Goal: Browse casually

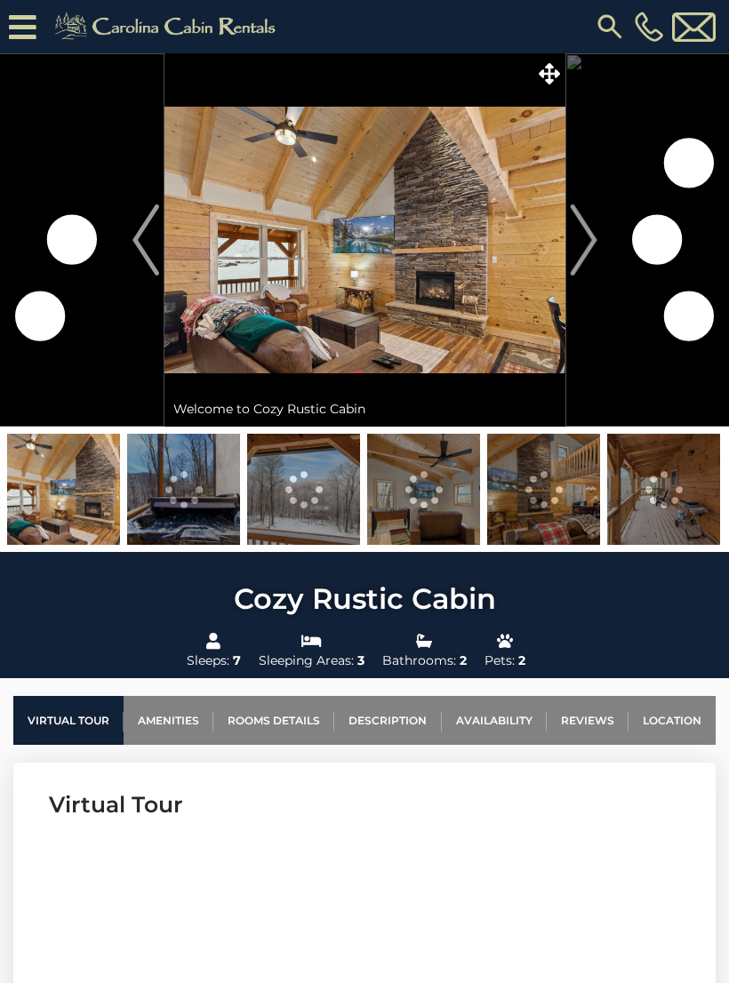
click at [589, 244] on img "Next" at bounding box center [583, 239] width 27 height 71
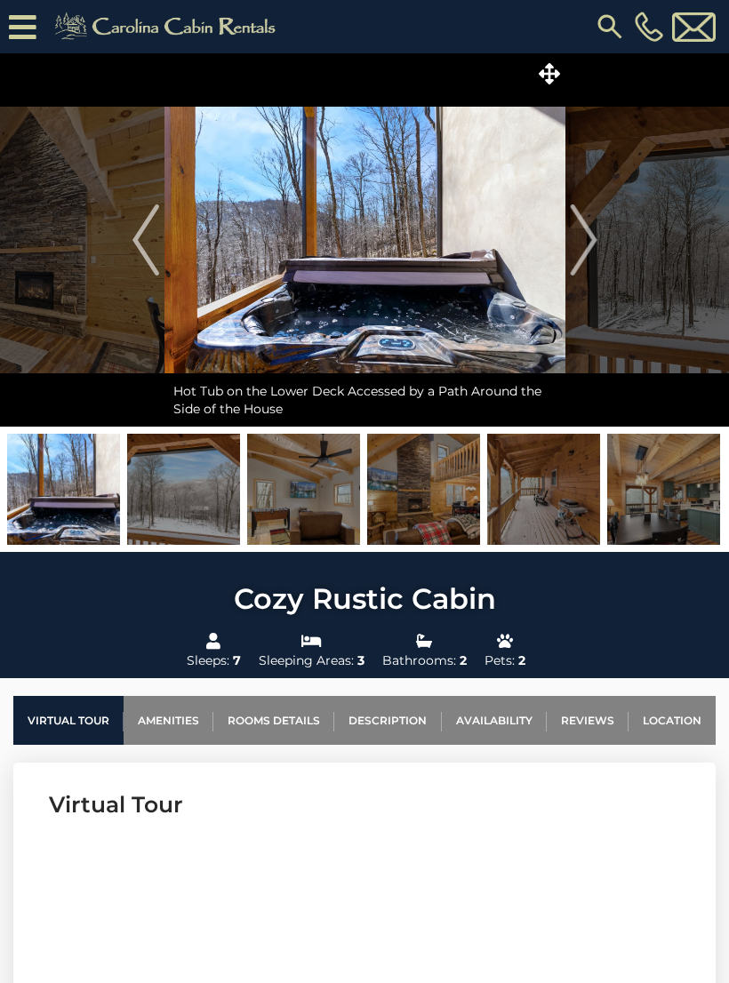
click at [413, 273] on img at bounding box center [364, 239] width 401 height 373
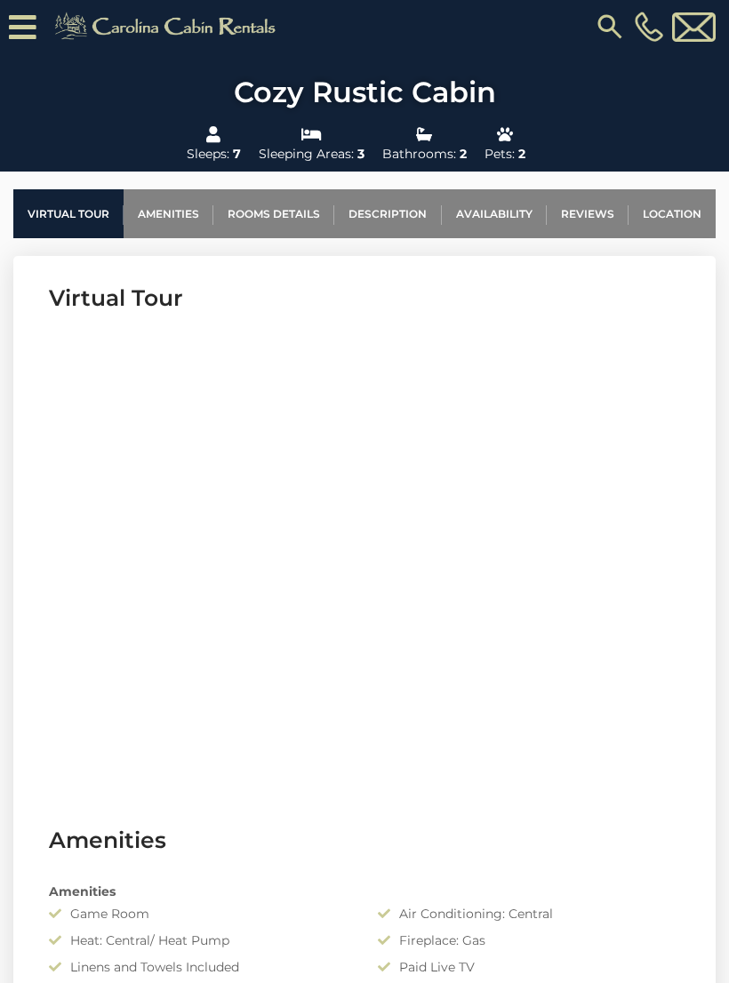
scroll to position [570, 0]
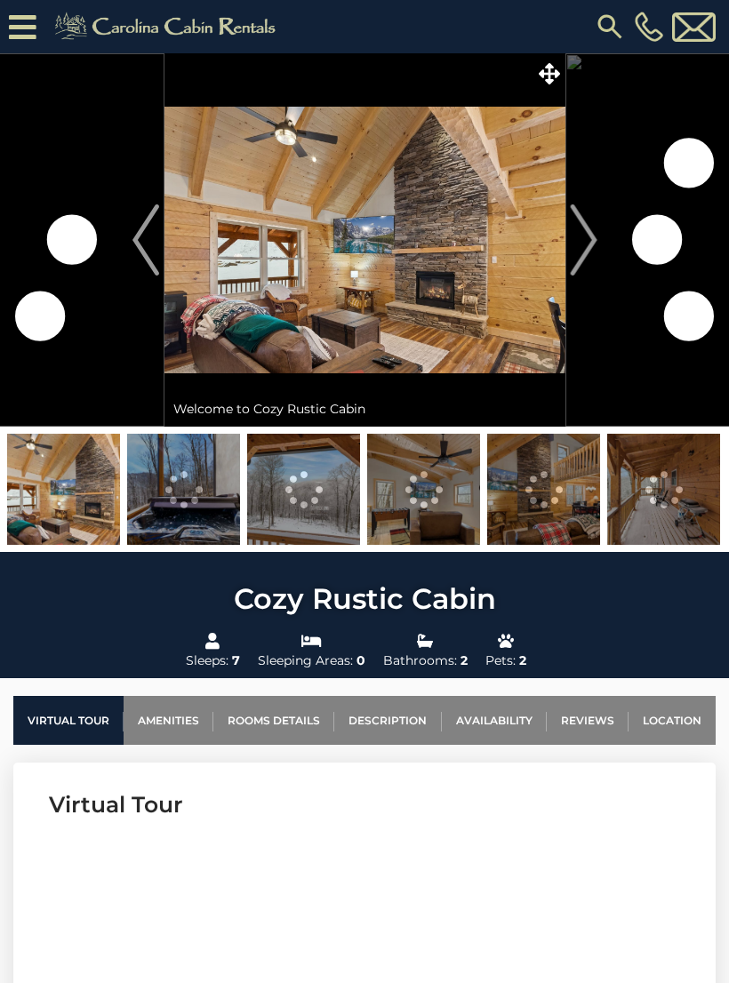
click at [590, 246] on img "Next" at bounding box center [583, 239] width 27 height 71
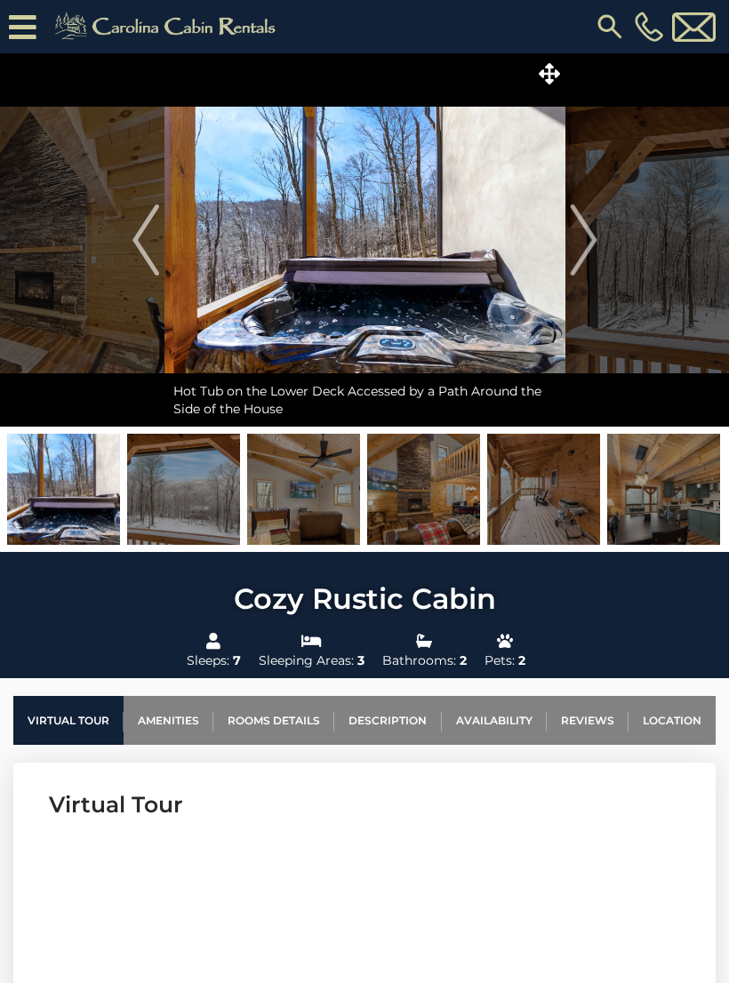
click at [78, 495] on img at bounding box center [63, 489] width 113 height 111
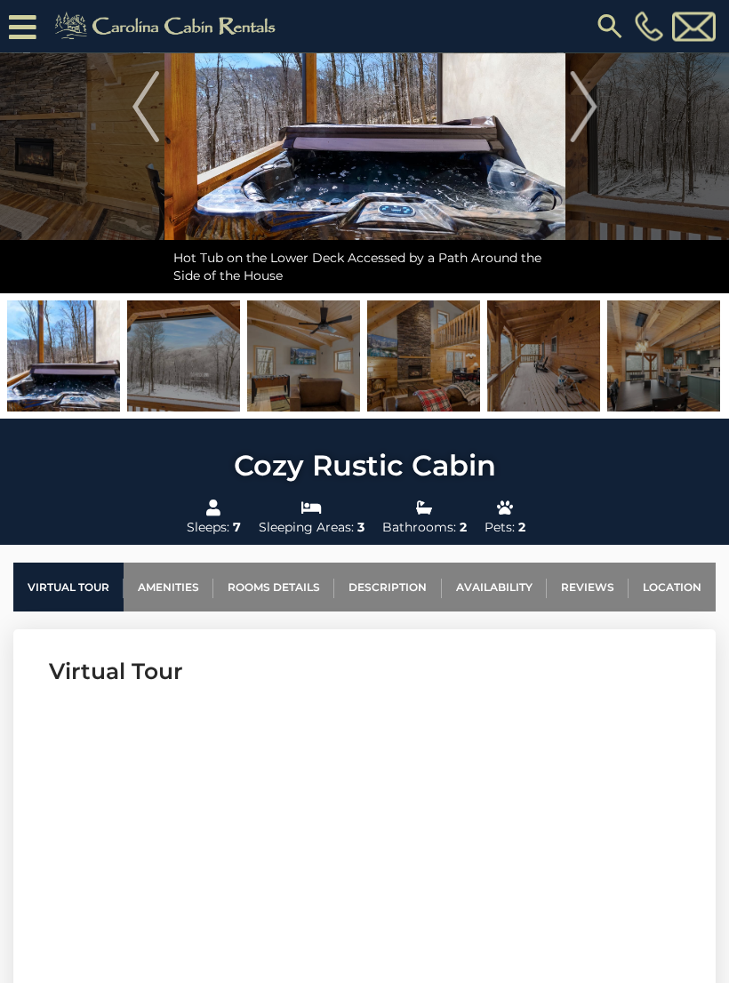
scroll to position [169, 0]
click at [87, 373] on img at bounding box center [63, 356] width 113 height 111
click at [443, 369] on img at bounding box center [423, 356] width 113 height 111
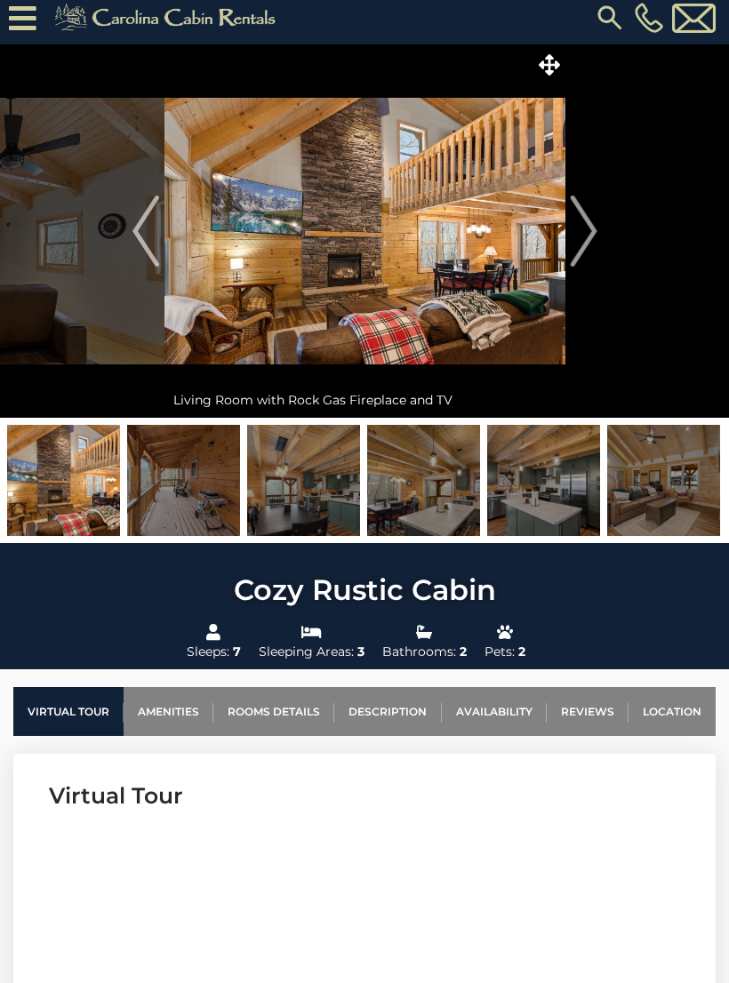
scroll to position [0, 0]
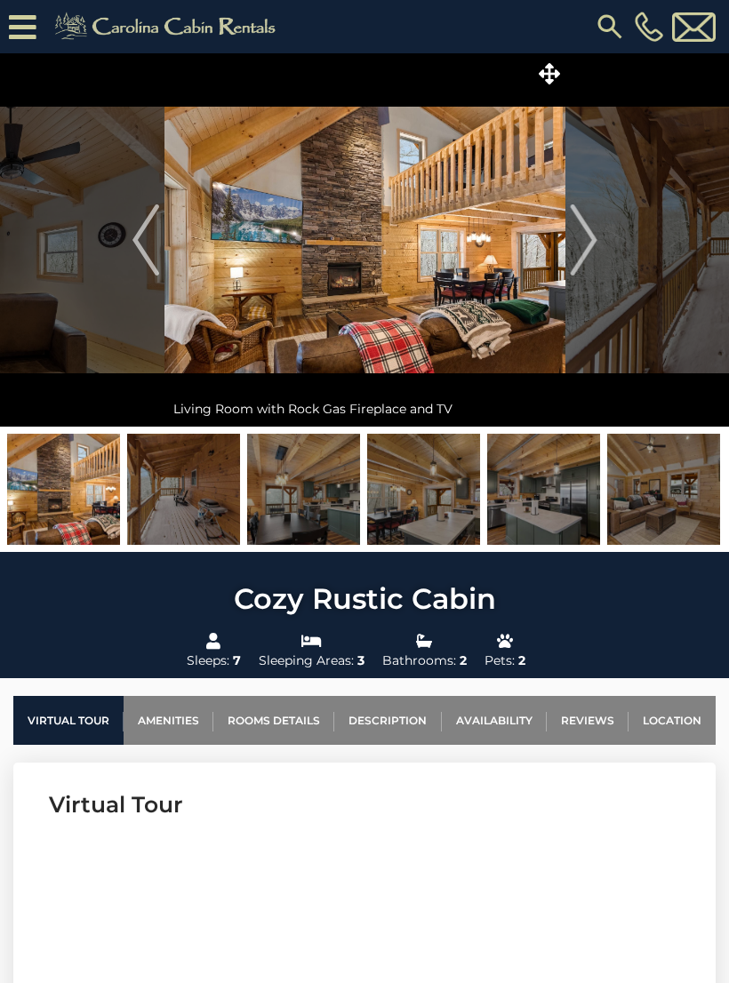
click at [551, 368] on img at bounding box center [364, 239] width 401 height 373
click at [558, 357] on img at bounding box center [364, 239] width 401 height 373
click at [466, 246] on img at bounding box center [364, 239] width 401 height 373
click at [428, 279] on img at bounding box center [364, 239] width 401 height 373
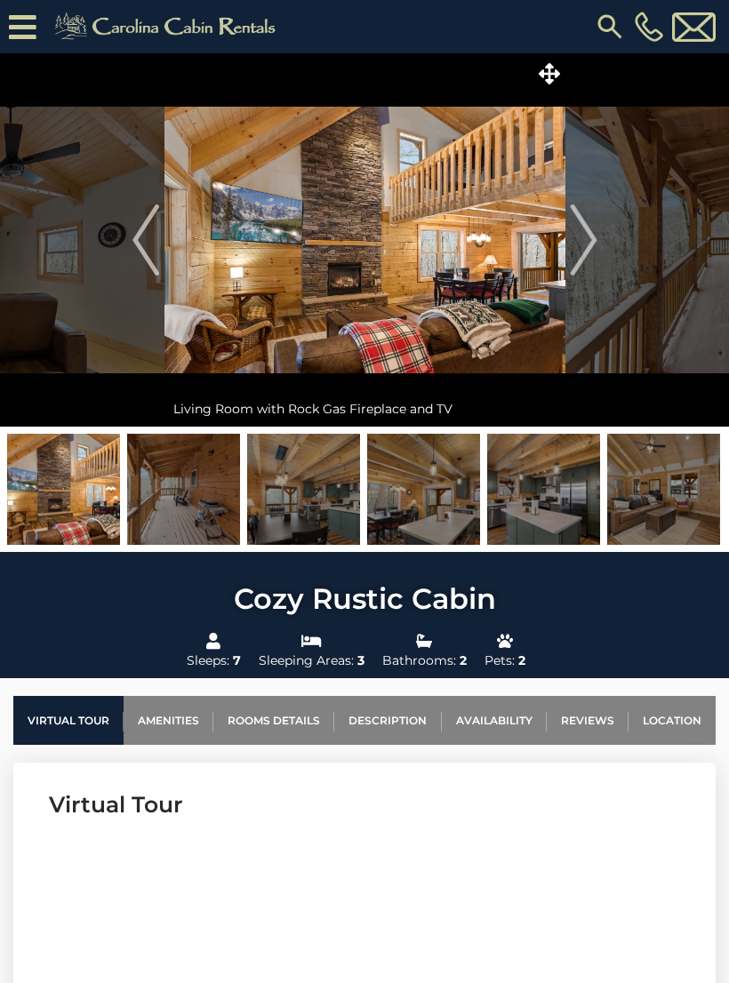
click at [427, 293] on img at bounding box center [364, 239] width 401 height 373
click at [592, 238] on img "Next" at bounding box center [583, 239] width 27 height 71
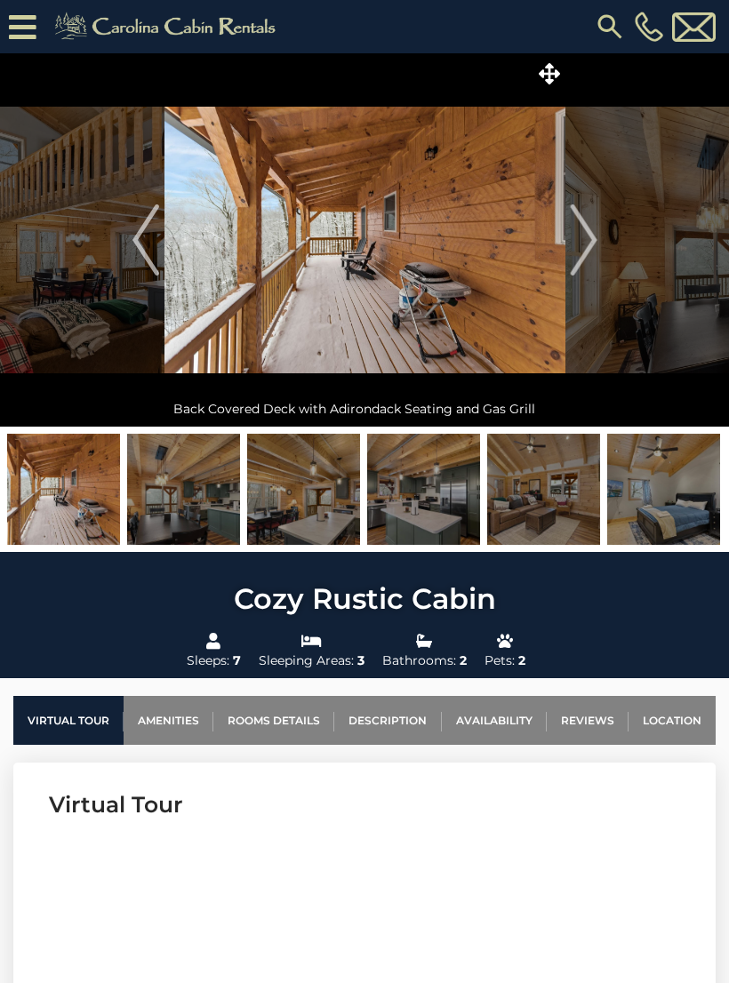
click at [590, 238] on img "Next" at bounding box center [583, 239] width 27 height 71
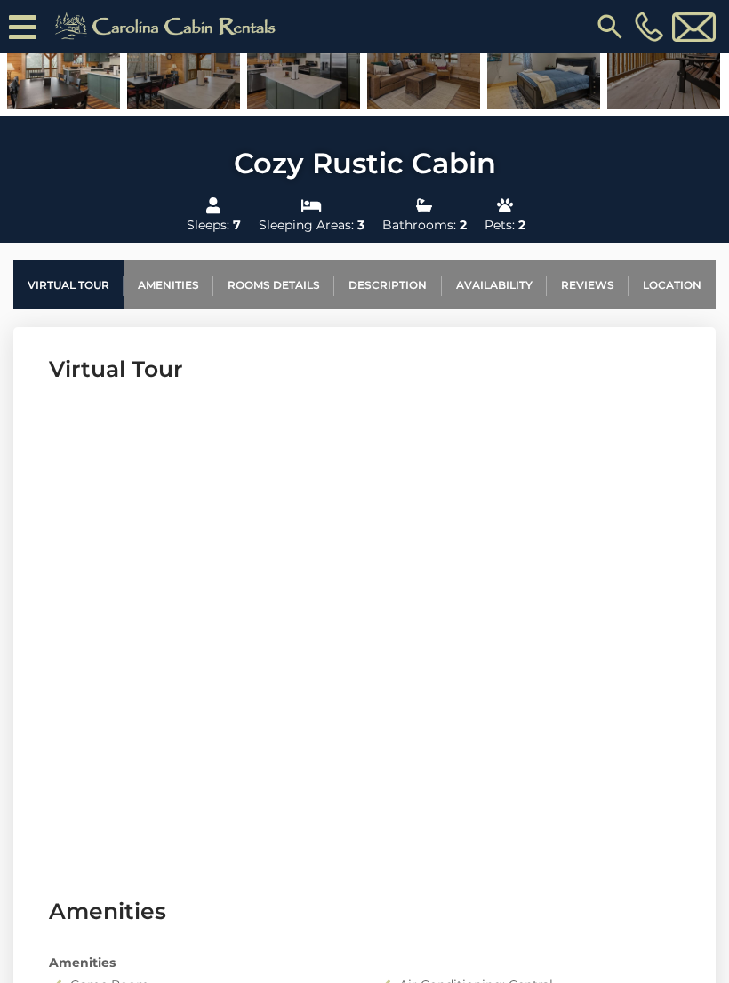
scroll to position [477, 0]
